Goal: Book appointment/travel/reservation

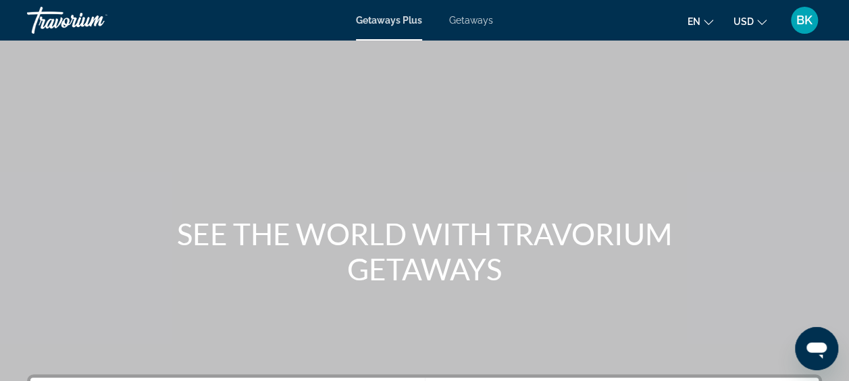
click at [477, 19] on span "Getaways" at bounding box center [471, 20] width 44 height 11
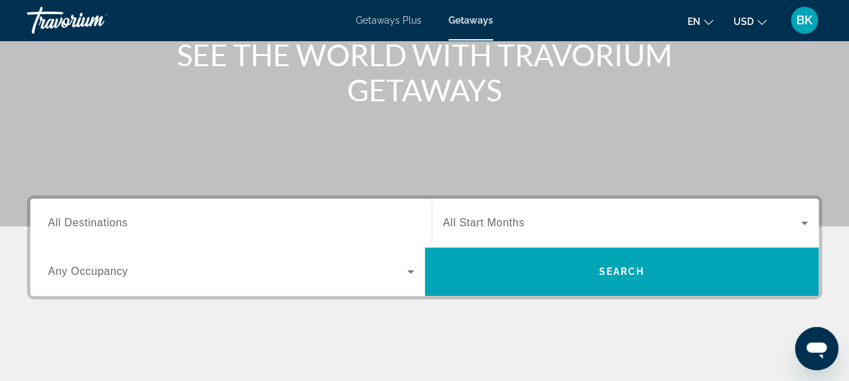
scroll to position [180, 0]
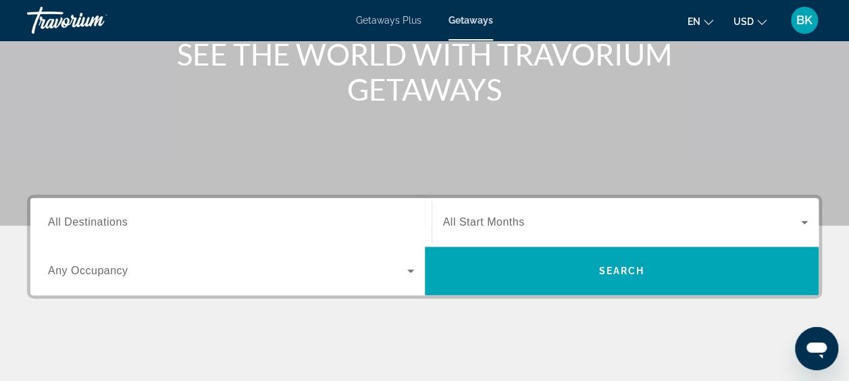
click at [120, 213] on div "Search widget" at bounding box center [231, 222] width 366 height 38
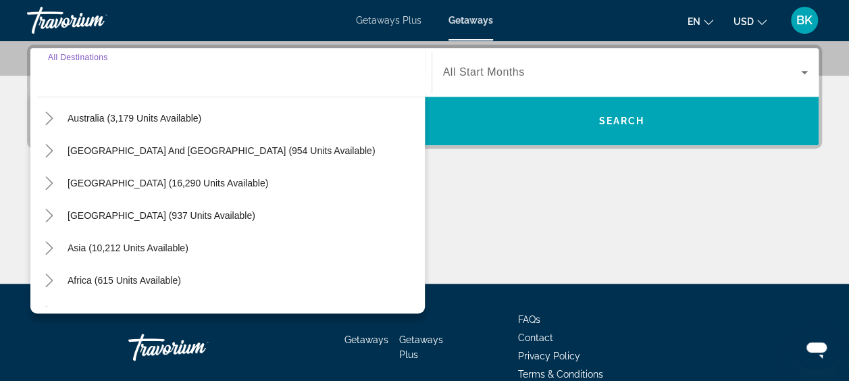
scroll to position [197, 0]
click at [47, 243] on icon "Toggle Asia (10,212 units available)" at bounding box center [50, 247] width 14 height 14
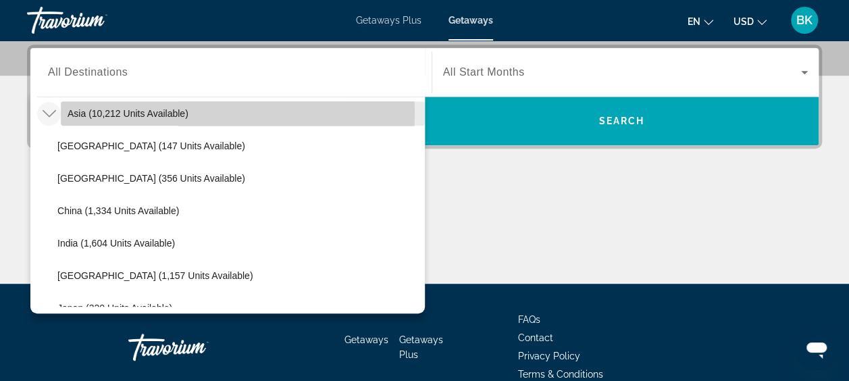
click at [124, 112] on span "Asia (10,212 units available)" at bounding box center [128, 113] width 121 height 11
type input "**********"
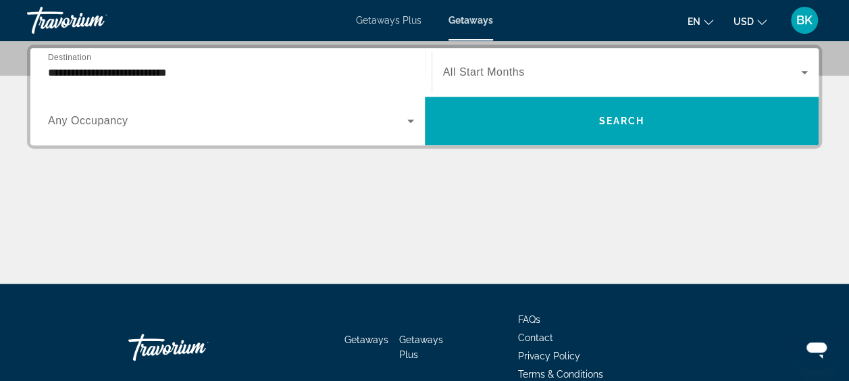
click at [529, 59] on div "Search widget" at bounding box center [625, 72] width 365 height 38
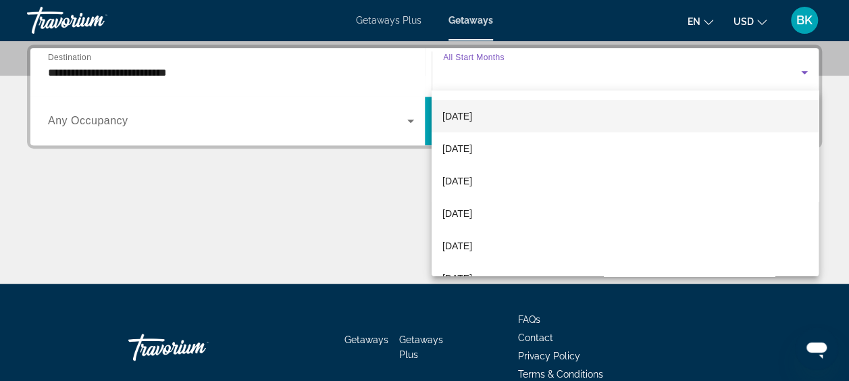
scroll to position [61, 0]
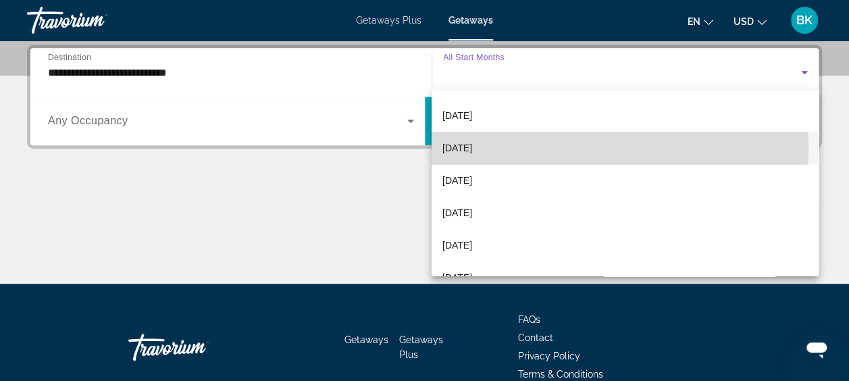
click at [472, 147] on span "[DATE]" at bounding box center [457, 148] width 30 height 16
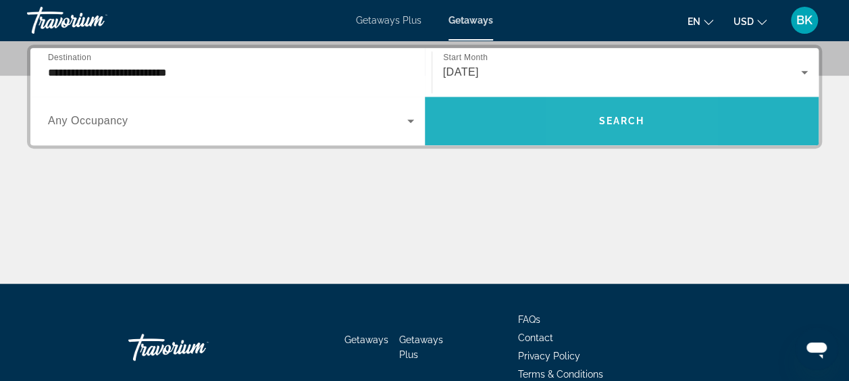
click at [597, 116] on span "Search widget" at bounding box center [622, 121] width 394 height 32
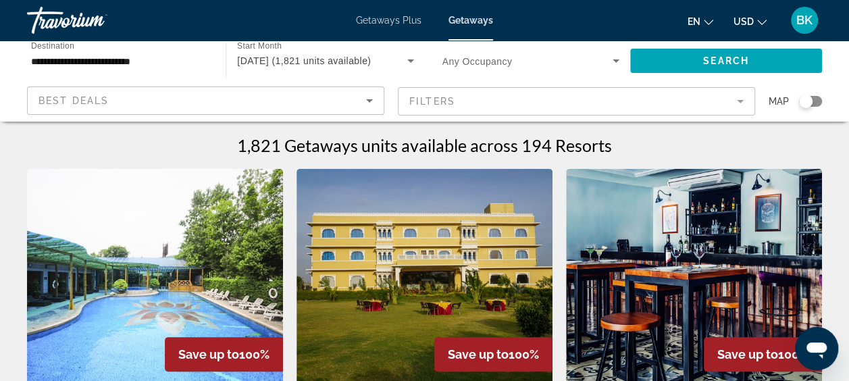
click at [569, 107] on mat-form-field "Filters" at bounding box center [576, 101] width 357 height 28
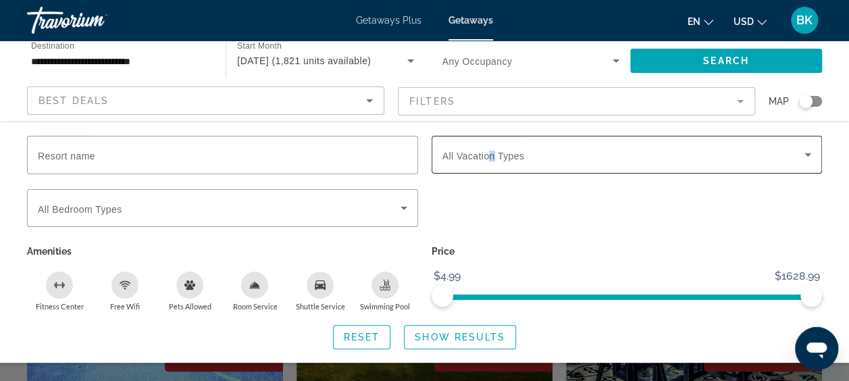
click at [494, 151] on span "All Vacation Types" at bounding box center [483, 156] width 82 height 11
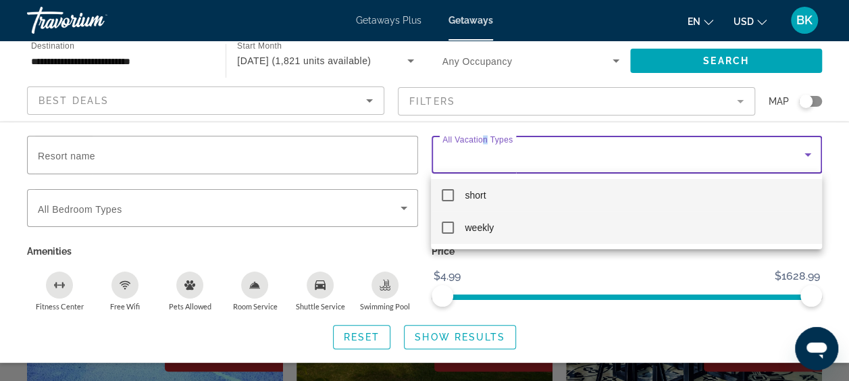
drag, startPoint x: 494, startPoint y: 150, endPoint x: 471, endPoint y: 225, distance: 78.6
click at [471, 225] on span "weekly" at bounding box center [478, 227] width 29 height 16
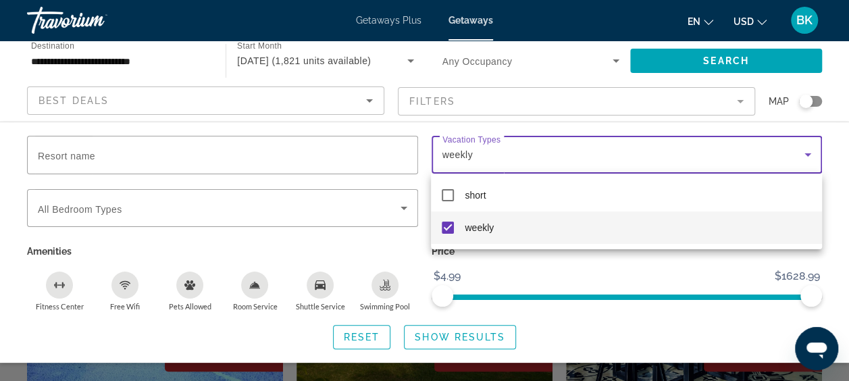
click at [444, 336] on div at bounding box center [424, 190] width 849 height 381
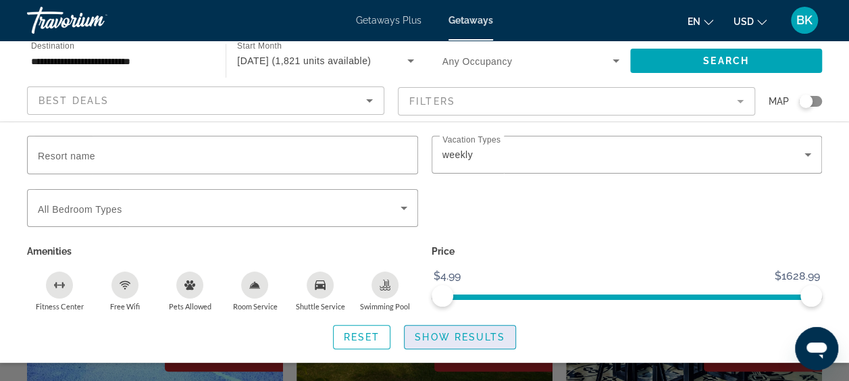
click at [462, 336] on span "Show Results" at bounding box center [459, 336] width 90 height 11
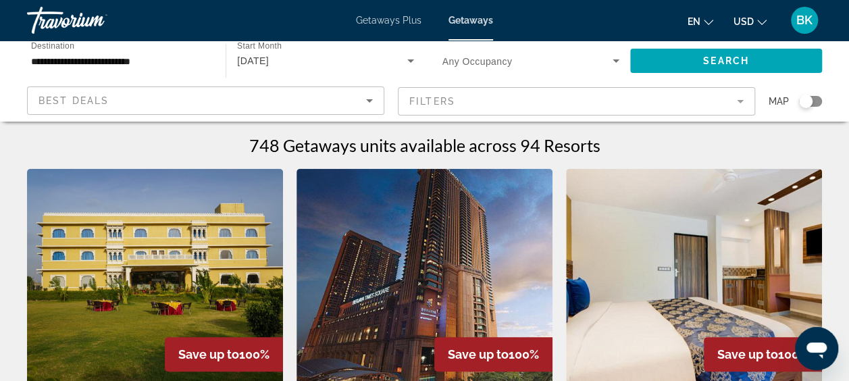
click at [458, 301] on img "Main content" at bounding box center [424, 277] width 256 height 216
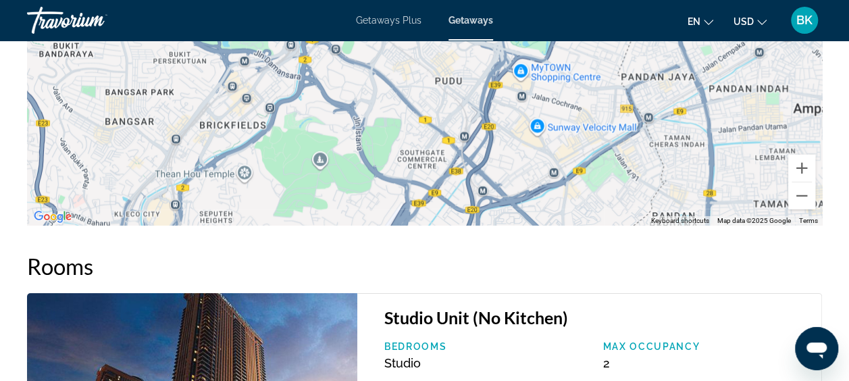
scroll to position [2163, 0]
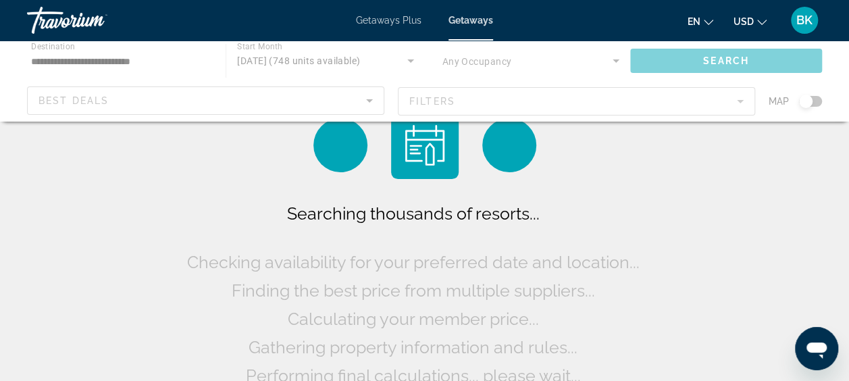
click at [84, 51] on div "Main content" at bounding box center [424, 81] width 849 height 81
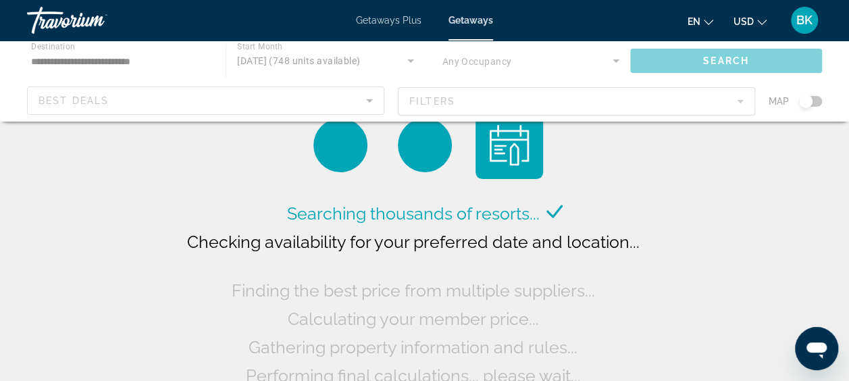
click at [77, 65] on div "Main content" at bounding box center [424, 81] width 849 height 81
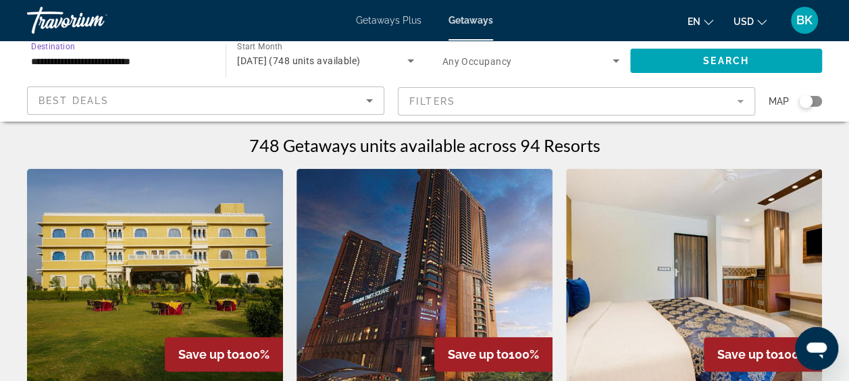
click at [87, 61] on input "**********" at bounding box center [119, 61] width 177 height 16
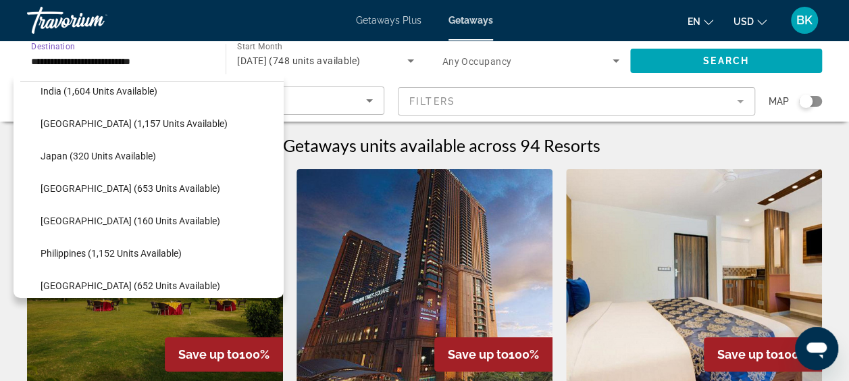
scroll to position [472, 0]
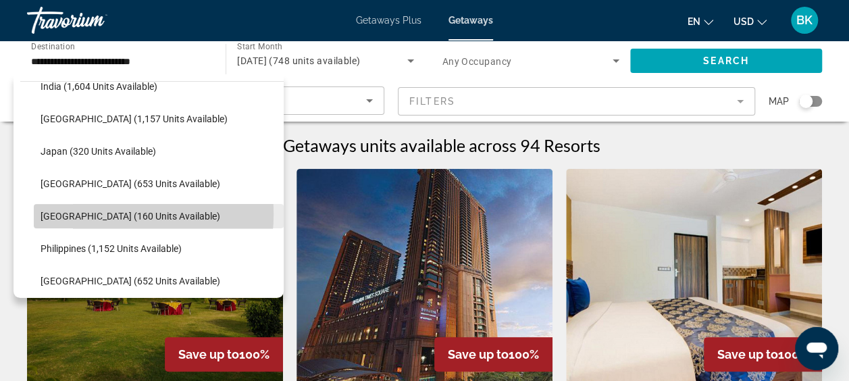
click at [87, 213] on span "[GEOGRAPHIC_DATA] (160 units available)" at bounding box center [131, 216] width 180 height 11
type input "**********"
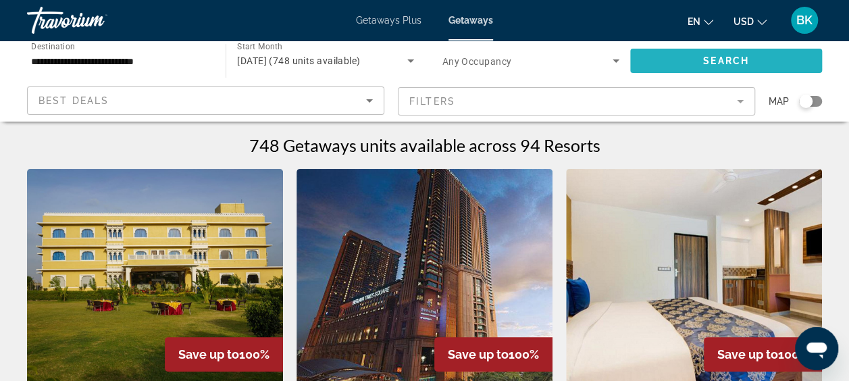
click at [686, 57] on span "Search widget" at bounding box center [726, 61] width 192 height 32
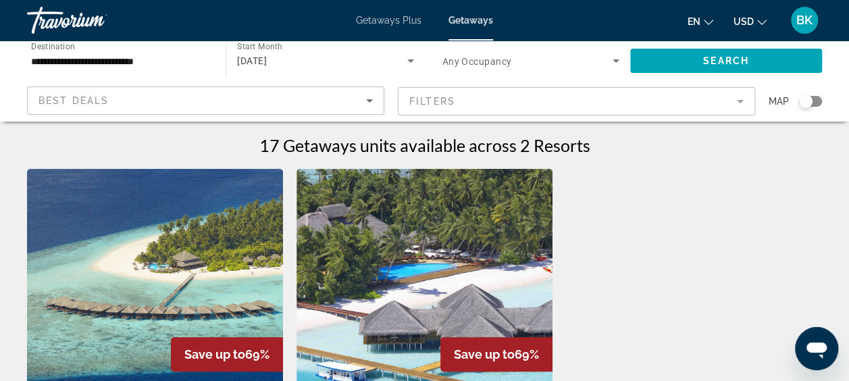
click at [369, 249] on img "Main content" at bounding box center [424, 277] width 256 height 216
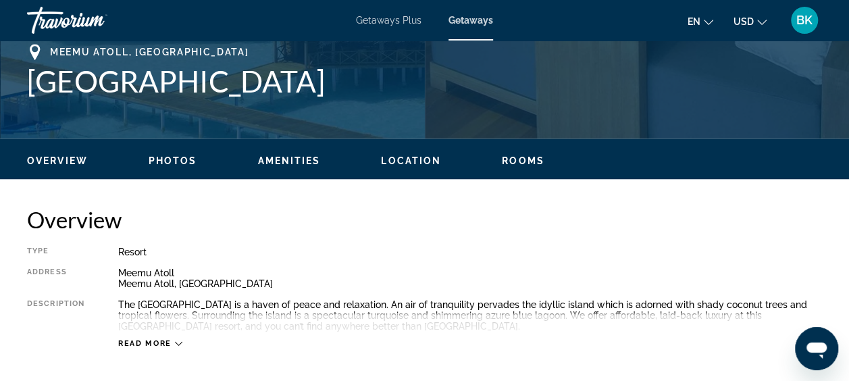
scroll to position [544, 0]
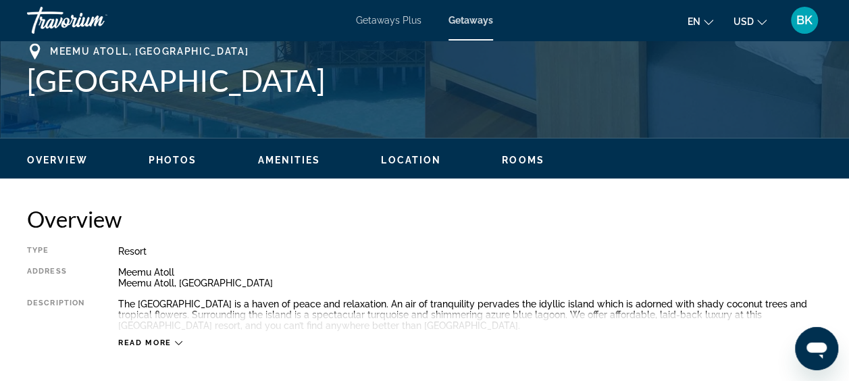
drag, startPoint x: 369, startPoint y: 81, endPoint x: 28, endPoint y: 85, distance: 340.9
click at [28, 85] on h1 "[GEOGRAPHIC_DATA]" at bounding box center [424, 80] width 795 height 35
copy h1 "[GEOGRAPHIC_DATA]"
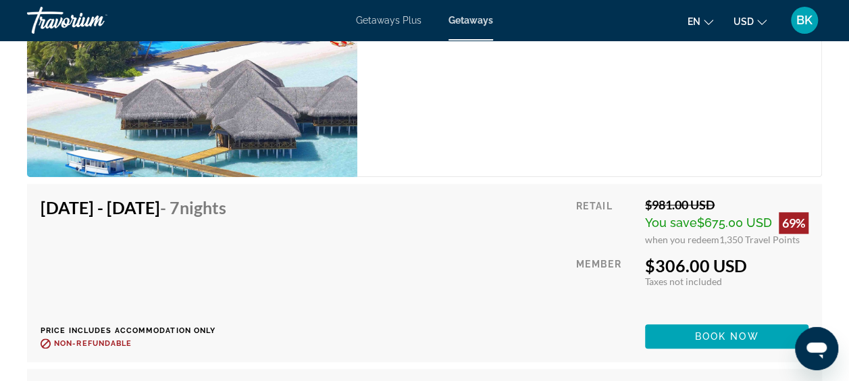
scroll to position [3065, 0]
